Goal: Information Seeking & Learning: Find specific page/section

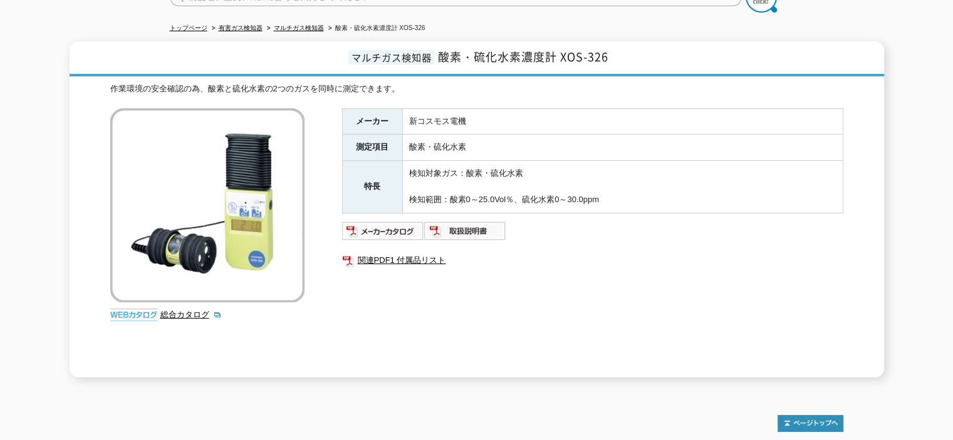
scroll to position [63, 0]
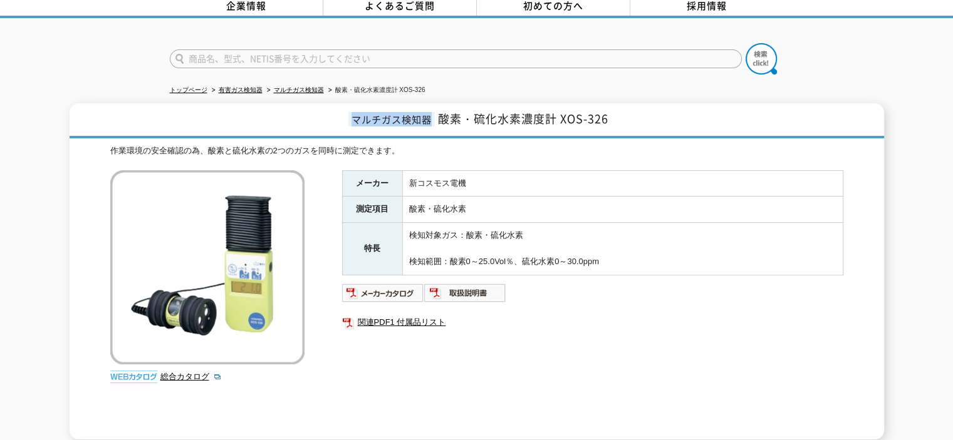
drag, startPoint x: 350, startPoint y: 110, endPoint x: 434, endPoint y: 113, distance: 84.0
click at [434, 113] on span "マルチガス検知器" at bounding box center [391, 119] width 86 height 14
copy span "マルチガス検知器"
click at [599, 147] on div "作業環境の安全確認の為、酸素と硫化水素の2つのガスを同時に測定できます。" at bounding box center [476, 151] width 733 height 13
drag, startPoint x: 613, startPoint y: 112, endPoint x: 348, endPoint y: 117, distance: 264.4
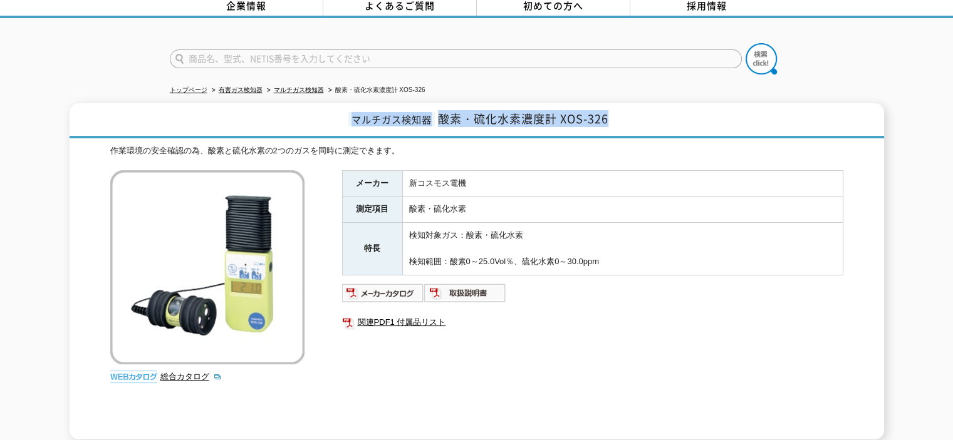
click at [348, 117] on h1 "マルチガス検知器 酸素・硫化水素濃度計 XOS-326" at bounding box center [477, 120] width 814 height 35
copy h1 "マルチガス検知器 酸素・硫化水素濃度計 XOS-326"
click at [354, 49] on input "text" at bounding box center [456, 58] width 572 height 19
paste input "マルチガス検知器酸素・硫化水素濃度計 XOS-326"
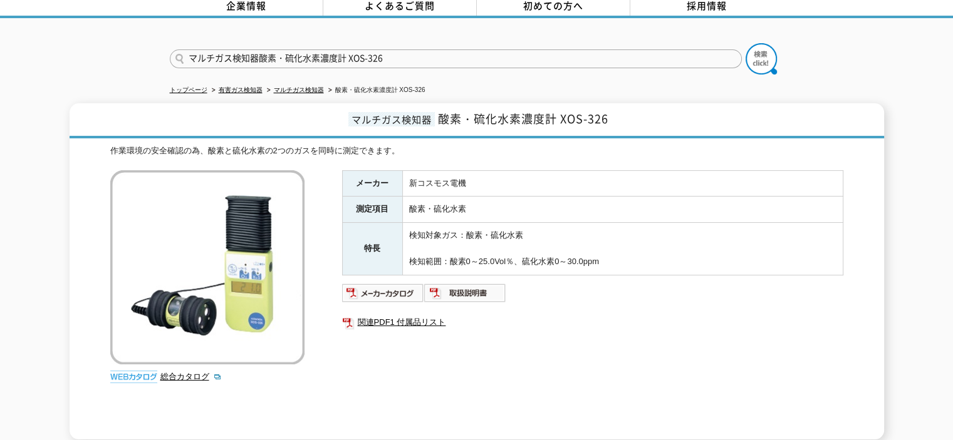
drag, startPoint x: 386, startPoint y: 49, endPoint x: 70, endPoint y: 58, distance: 316.5
click at [70, 57] on div "マルチガス検知器酸素・硫化水素濃度計 XOS-326" at bounding box center [476, 48] width 953 height 60
type input "マルチガス検知器酸素・硫化水素濃度計 XOS-326"
click at [108, 66] on div "マルチガス検知器酸素・硫化水素濃度計 XOS-326" at bounding box center [476, 48] width 953 height 60
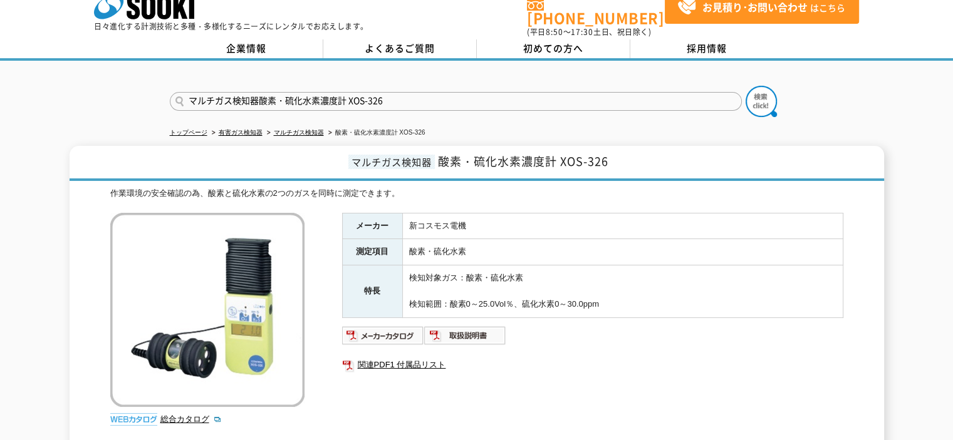
scroll to position [0, 0]
